Goal: Task Accomplishment & Management: Manage account settings

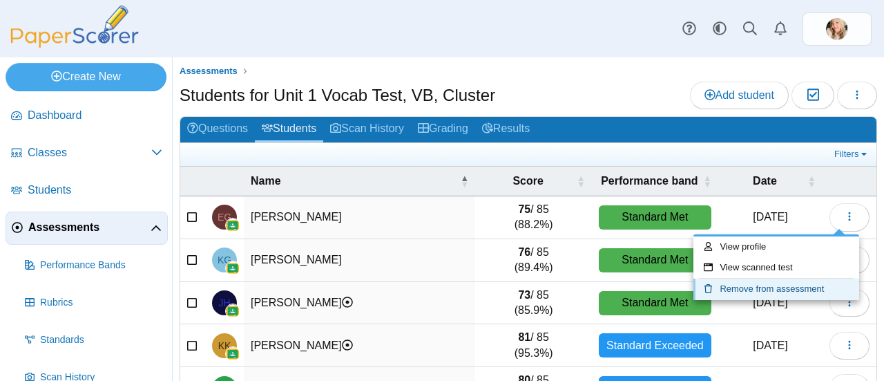
click at [798, 283] on link "Remove from assessment" at bounding box center [777, 288] width 166 height 21
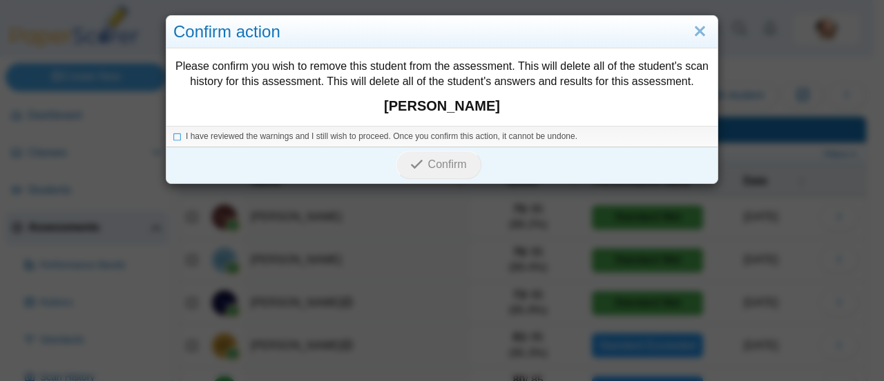
click at [169, 158] on div "Confirm" at bounding box center [439, 164] width 544 height 36
click at [187, 137] on span "I have reviewed the warnings and I still wish to proceed. Once you confirm this…" at bounding box center [382, 136] width 392 height 10
click at [430, 153] on button "Confirm" at bounding box center [438, 165] width 85 height 28
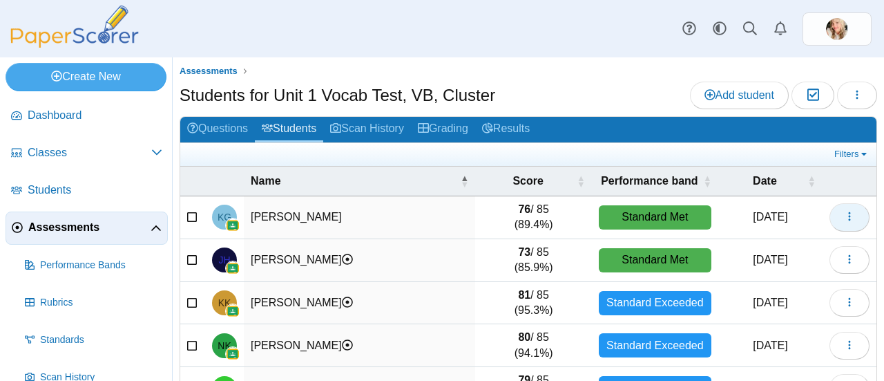
click at [844, 216] on icon "button" at bounding box center [849, 216] width 11 height 11
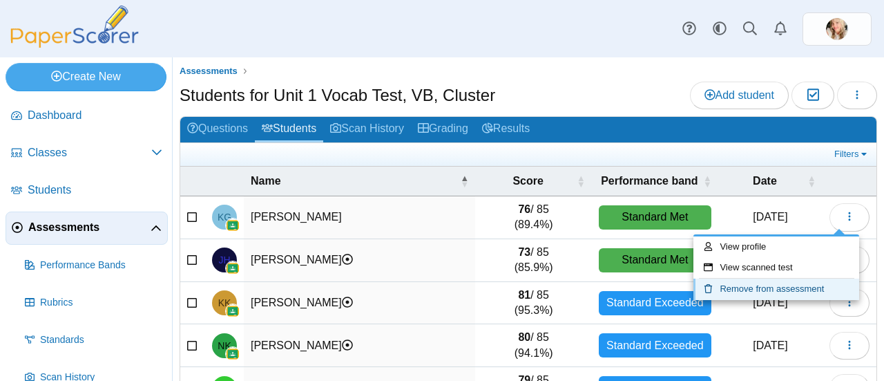
click at [790, 283] on link "Remove from assessment" at bounding box center [777, 288] width 166 height 21
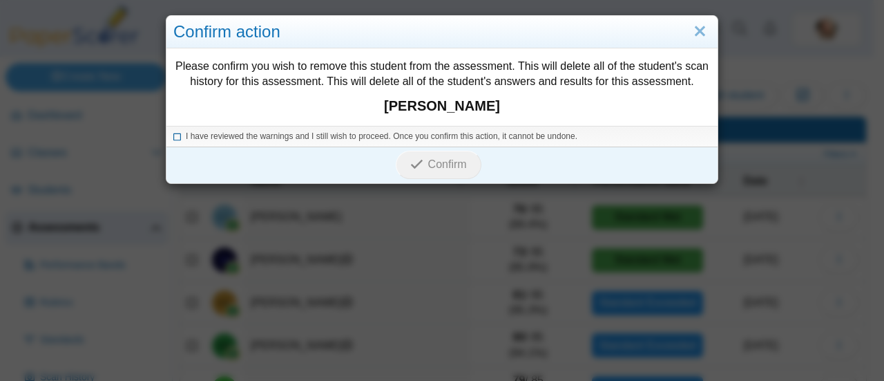
click at [173, 138] on icon at bounding box center [177, 135] width 8 height 8
click at [428, 168] on span "Confirm" at bounding box center [447, 164] width 39 height 12
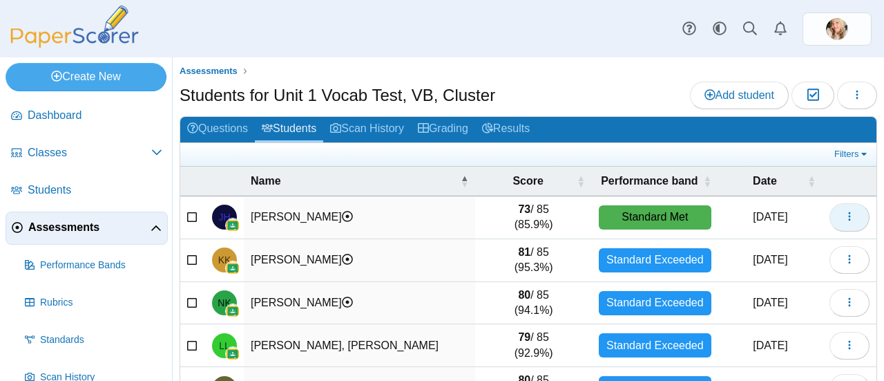
click at [851, 211] on button "button" at bounding box center [850, 217] width 40 height 28
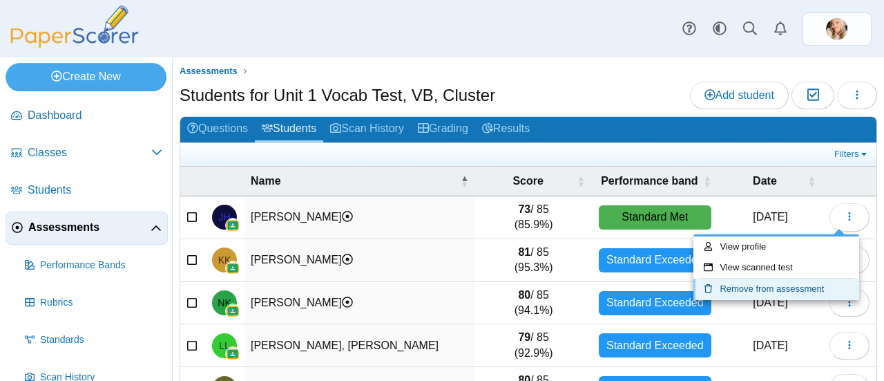
click at [749, 290] on link "Remove from assessment" at bounding box center [777, 288] width 166 height 21
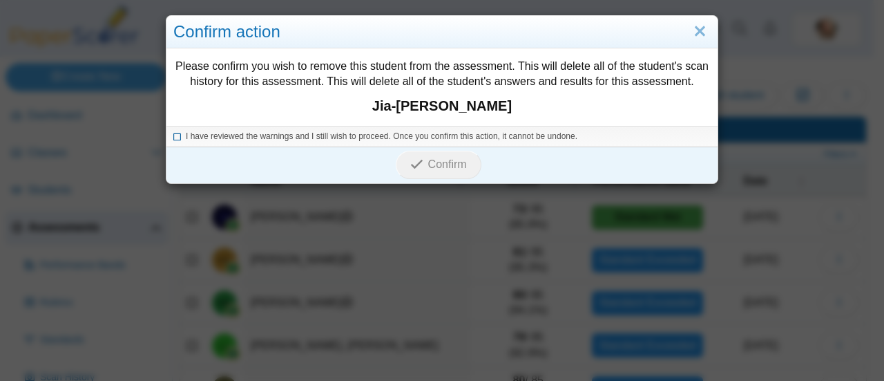
click at [173, 136] on icon at bounding box center [177, 135] width 8 height 8
click at [430, 166] on span "Confirm" at bounding box center [447, 164] width 39 height 12
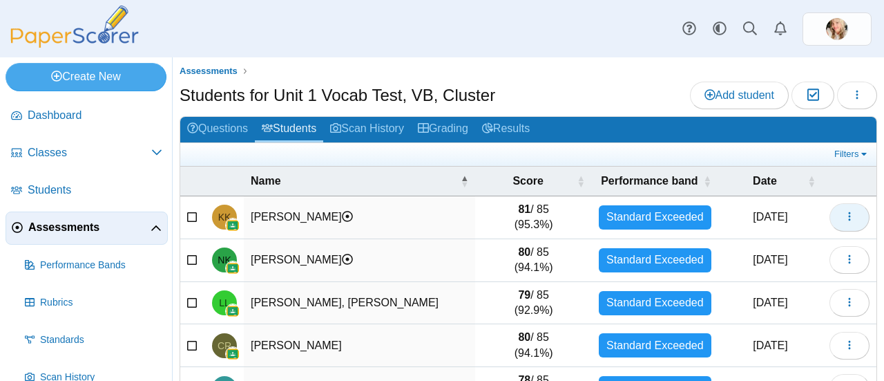
click at [845, 214] on button "button" at bounding box center [850, 217] width 40 height 28
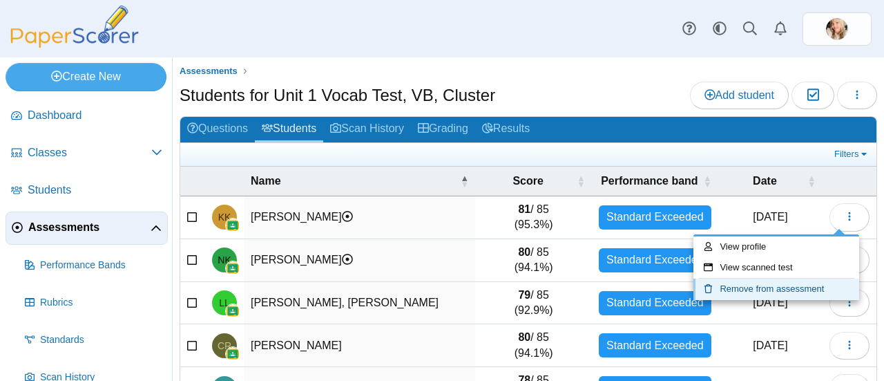
click at [766, 287] on link "Remove from assessment" at bounding box center [777, 288] width 166 height 21
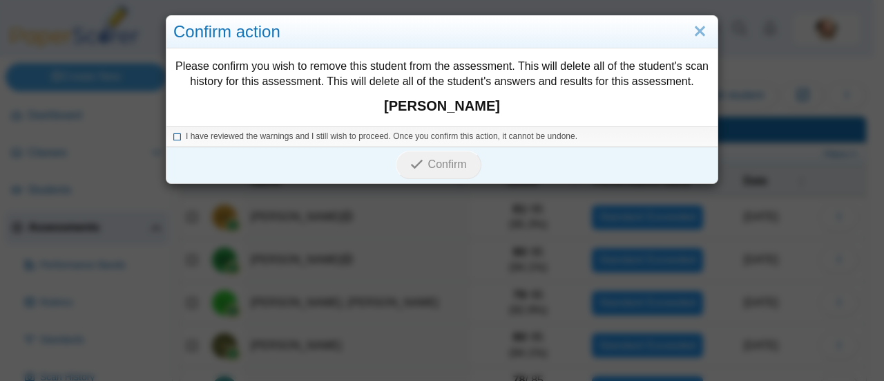
click at [173, 134] on icon at bounding box center [177, 135] width 8 height 8
click at [448, 177] on button "Confirm" at bounding box center [438, 165] width 85 height 28
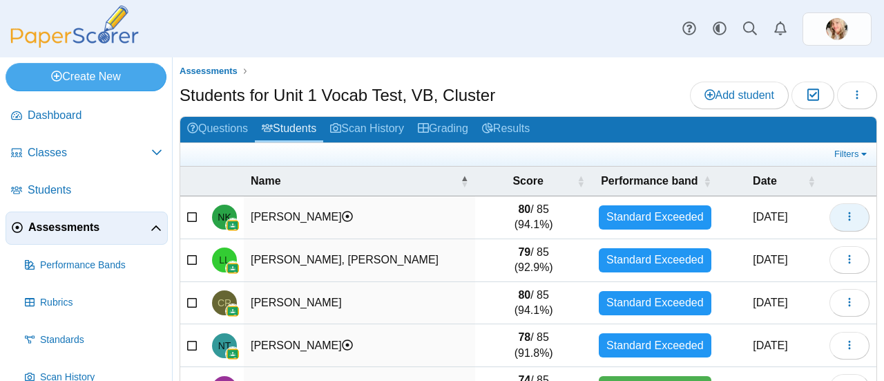
click at [844, 218] on icon "button" at bounding box center [849, 216] width 11 height 11
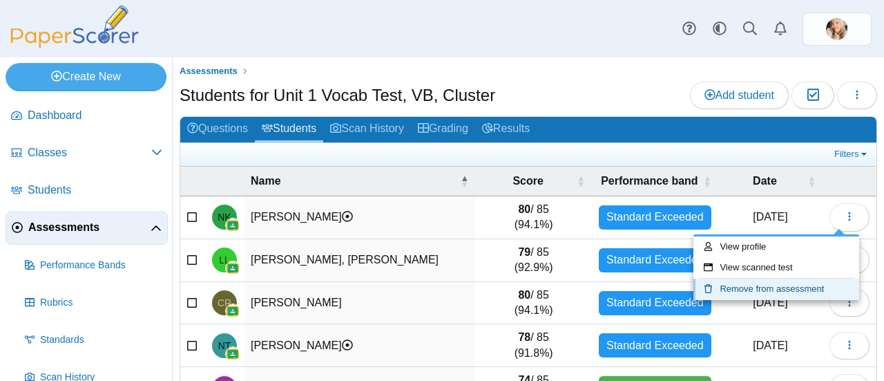
click at [765, 285] on link "Remove from assessment" at bounding box center [777, 288] width 166 height 21
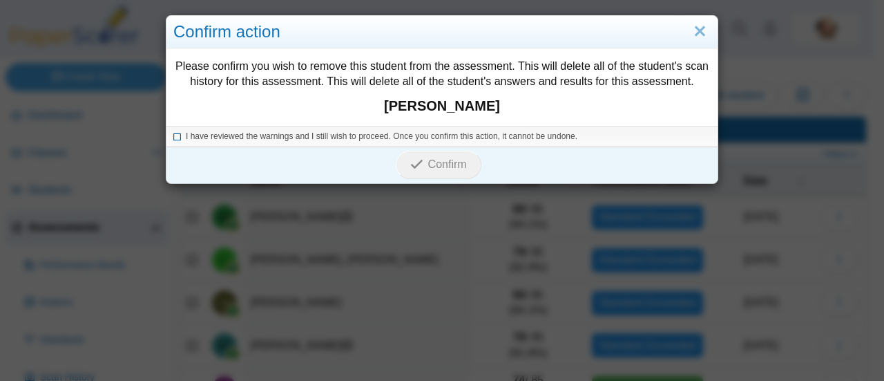
click at [189, 137] on span "I have reviewed the warnings and I still wish to proceed. Once you confirm this…" at bounding box center [382, 136] width 392 height 10
click at [455, 173] on button "Confirm" at bounding box center [438, 165] width 85 height 28
